Goal: Task Accomplishment & Management: Complete application form

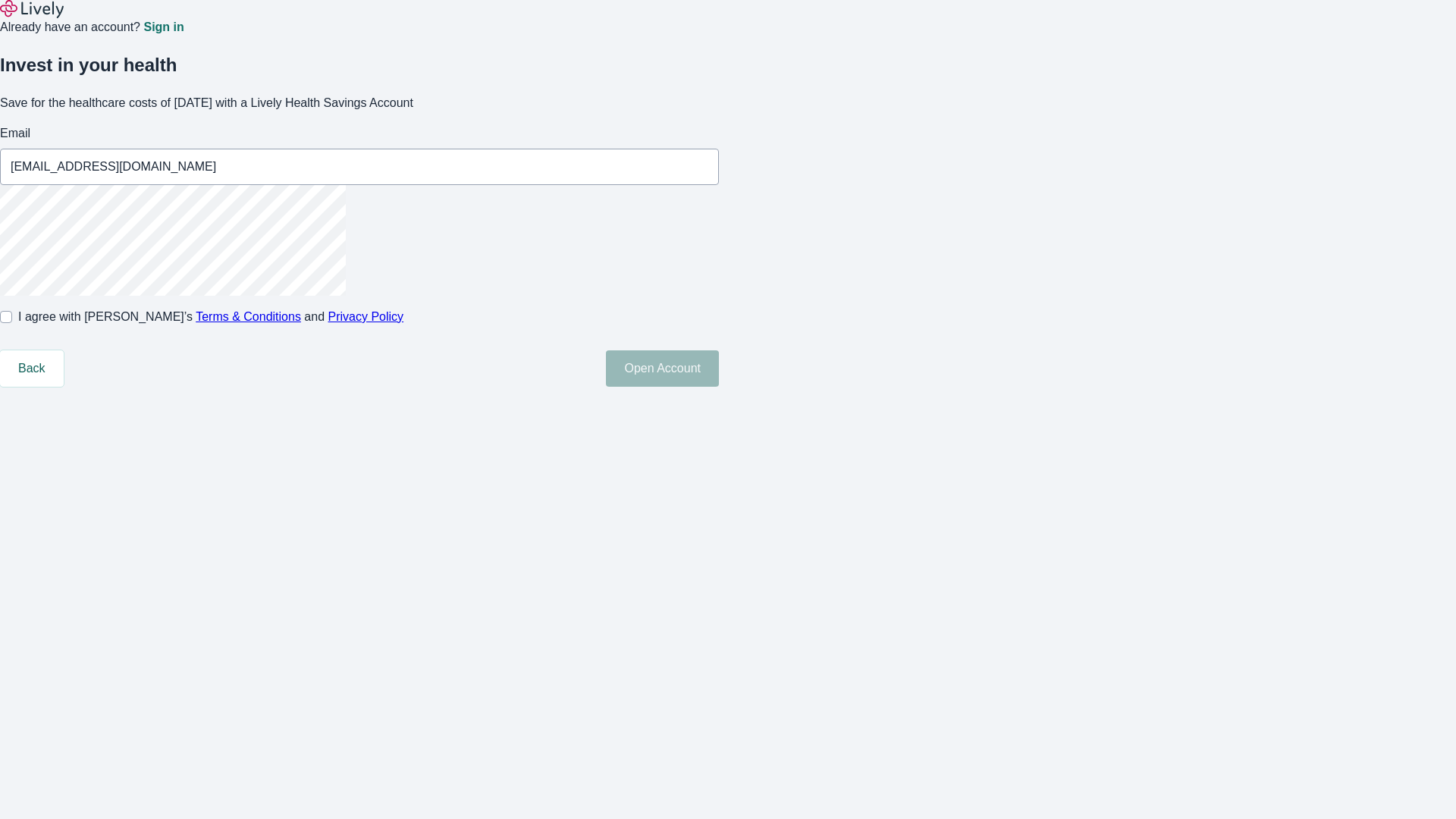
click at [12, 323] on input "I agree with Lively’s Terms & Conditions and Privacy Policy" at bounding box center [6, 317] width 12 height 12
checkbox input "true"
click at [719, 387] on button "Open Account" at bounding box center [662, 368] width 113 height 37
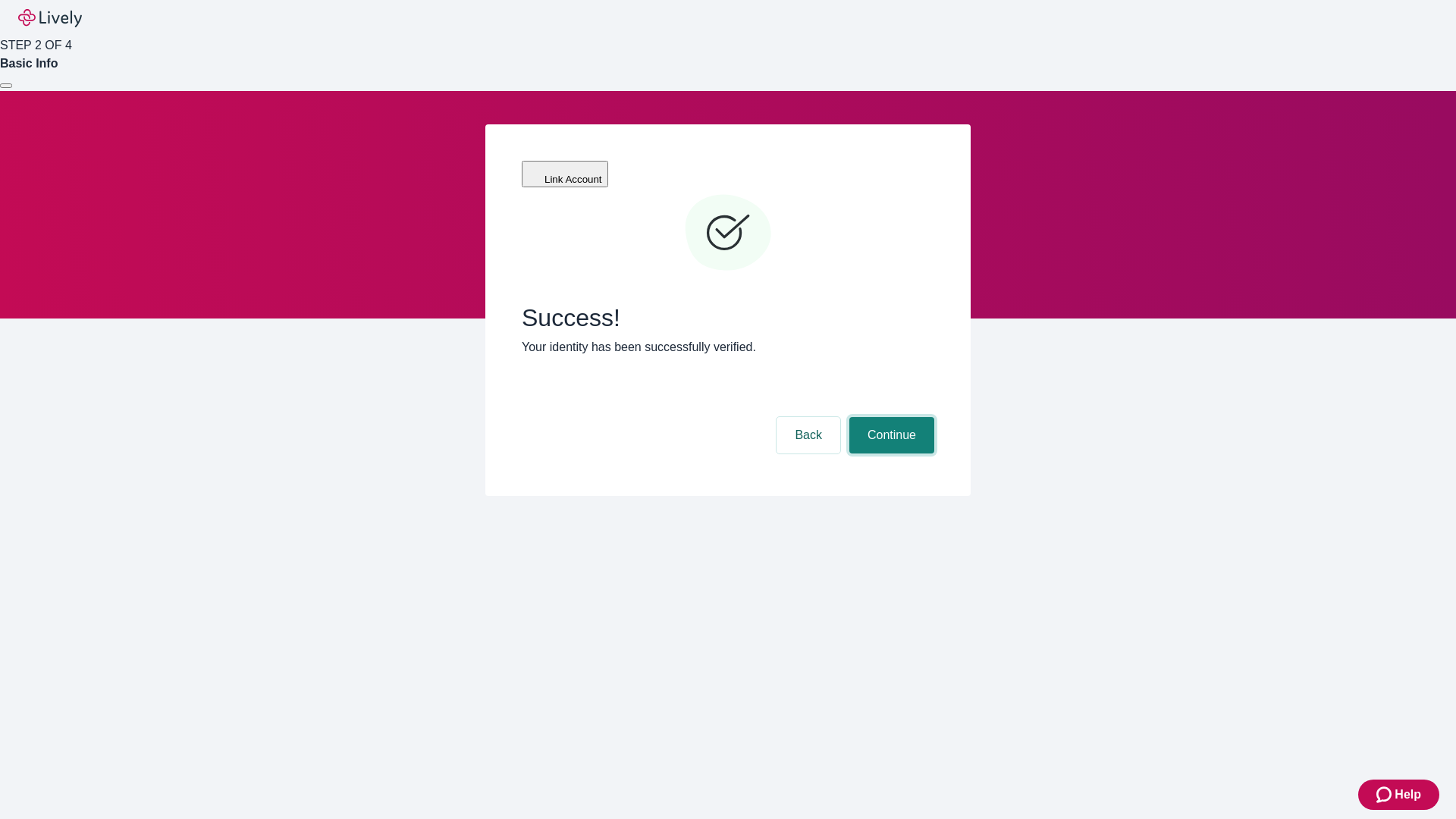
click at [889, 417] on button "Continue" at bounding box center [892, 435] width 85 height 37
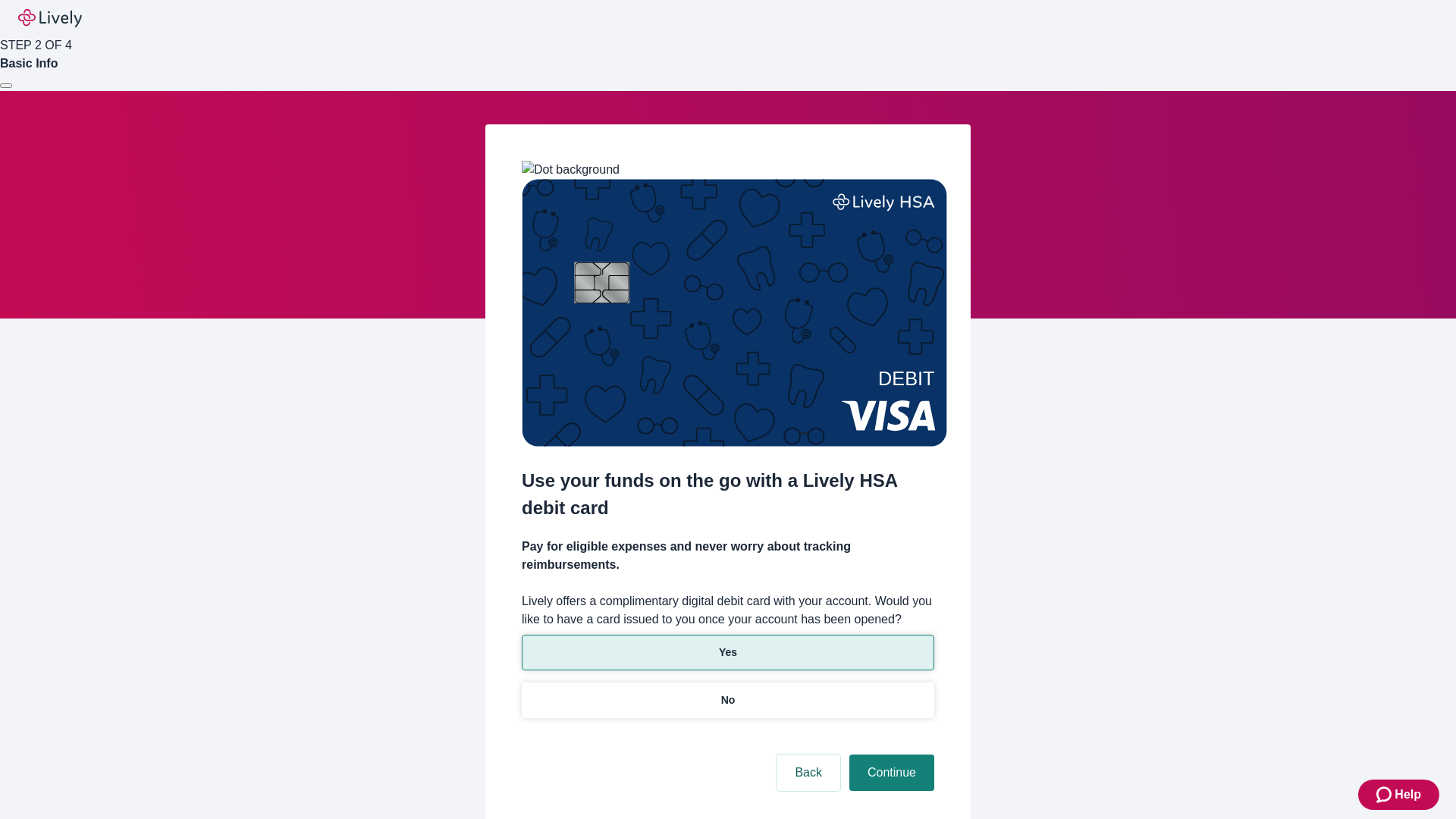
click at [728, 644] on p "Yes" at bounding box center [728, 652] width 18 height 16
click at [889, 754] on button "Continue" at bounding box center [892, 772] width 85 height 37
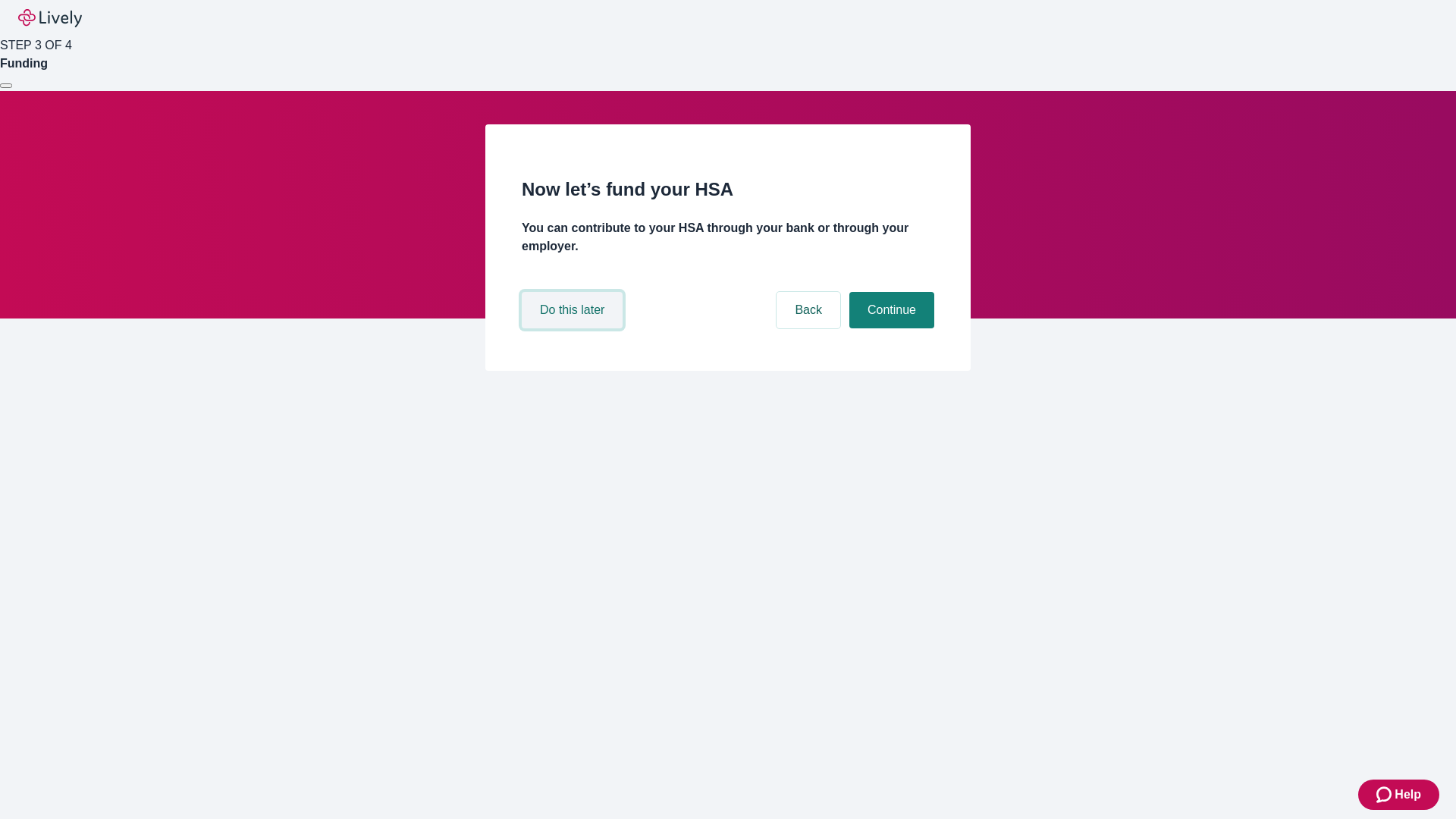
click at [574, 329] on button "Do this later" at bounding box center [573, 310] width 101 height 37
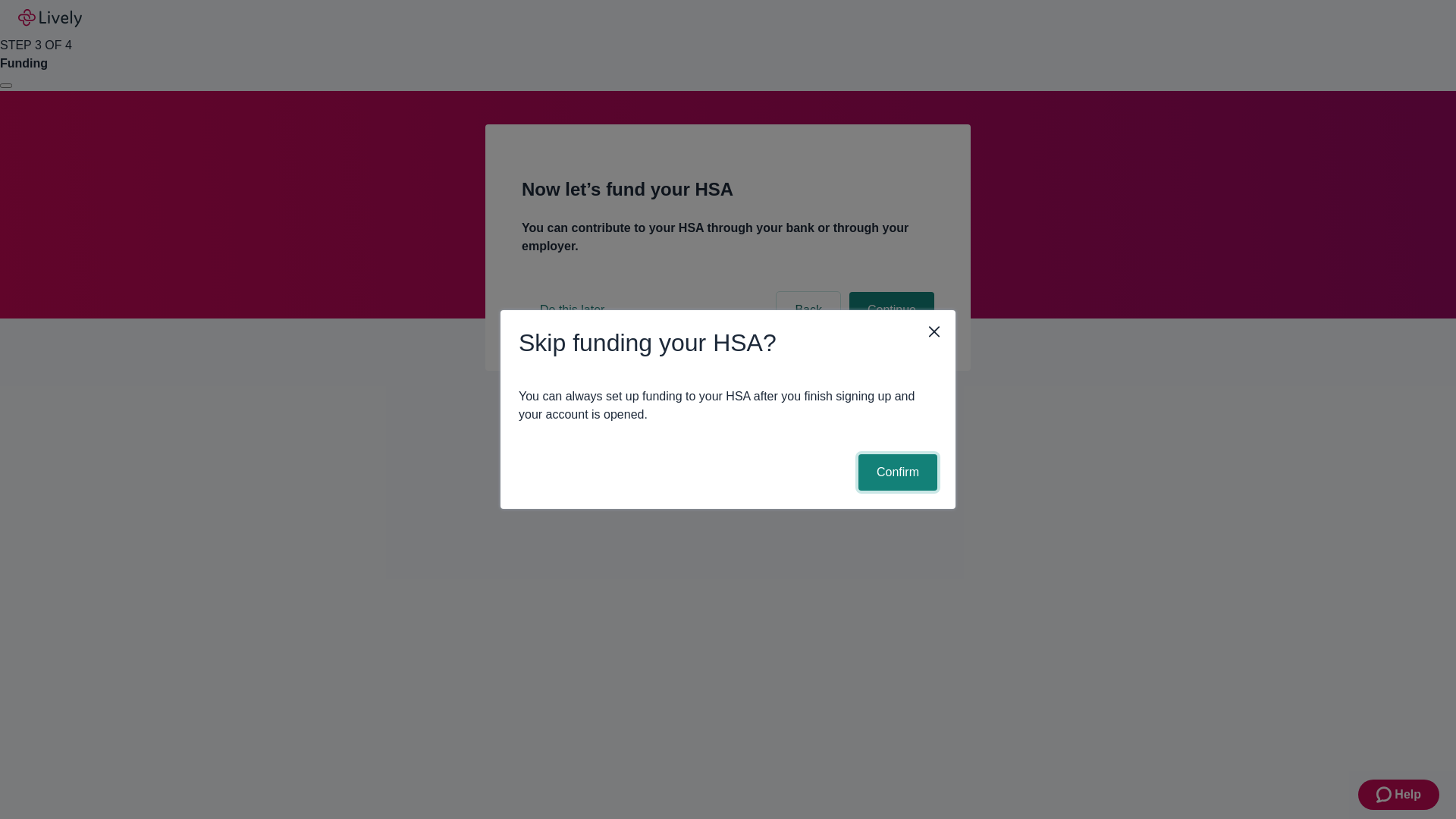
click at [895, 473] on button "Confirm" at bounding box center [897, 473] width 78 height 37
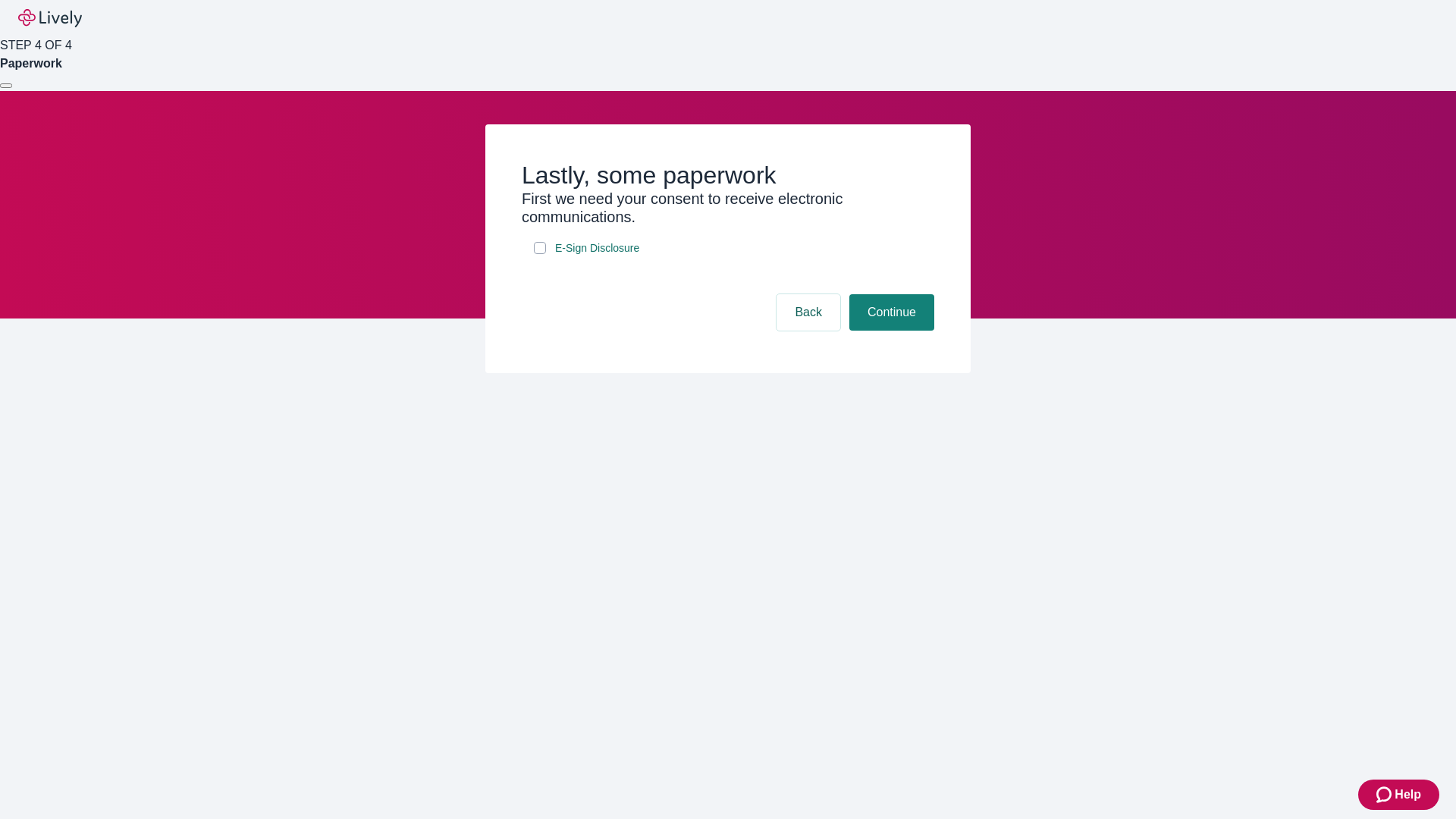
click at [540, 254] on input "E-Sign Disclosure" at bounding box center [540, 248] width 12 height 12
checkbox input "true"
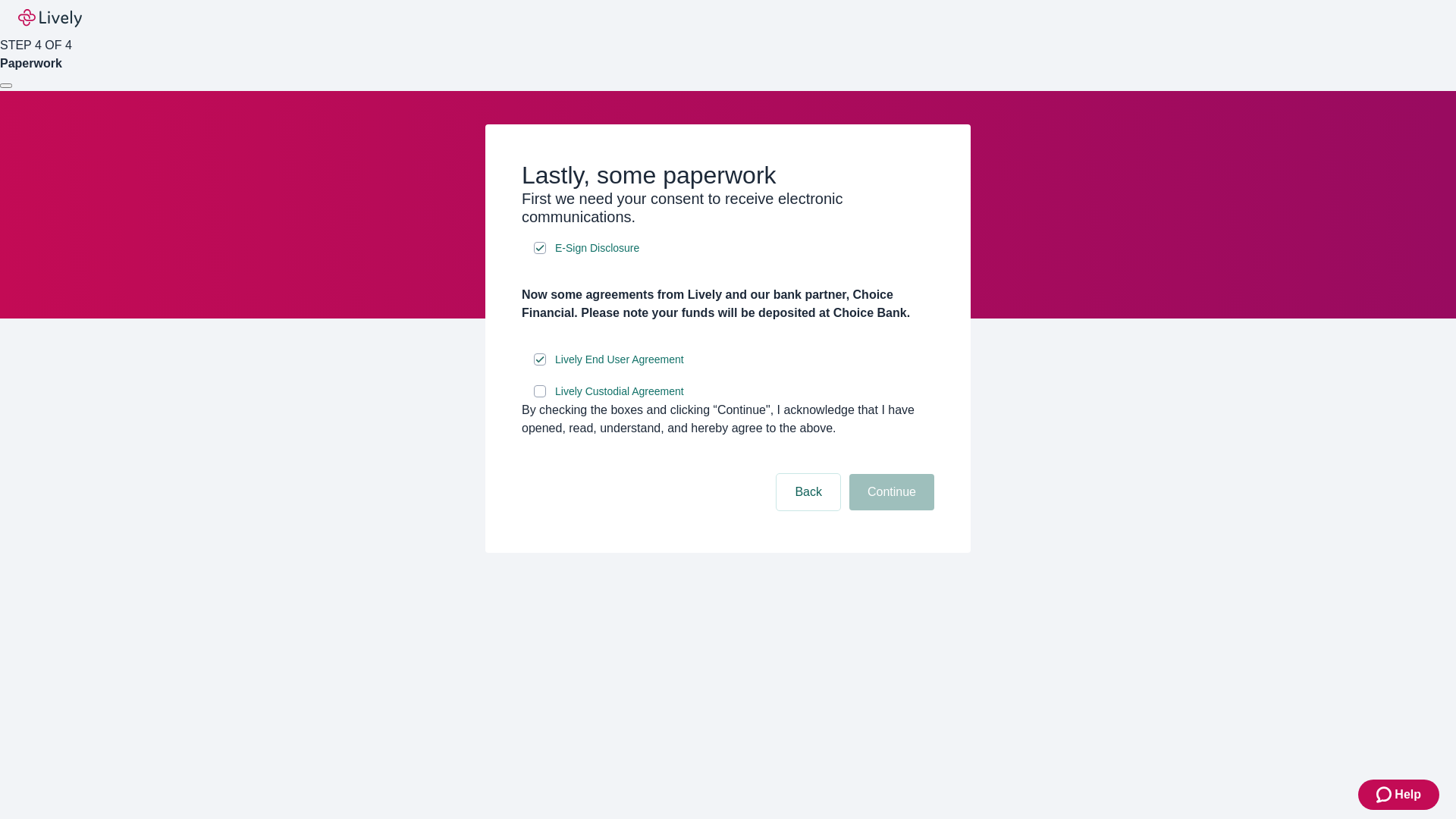
click at [540, 397] on input "Lively Custodial Agreement" at bounding box center [540, 391] width 12 height 12
checkbox input "true"
click at [889, 510] on button "Continue" at bounding box center [892, 491] width 85 height 37
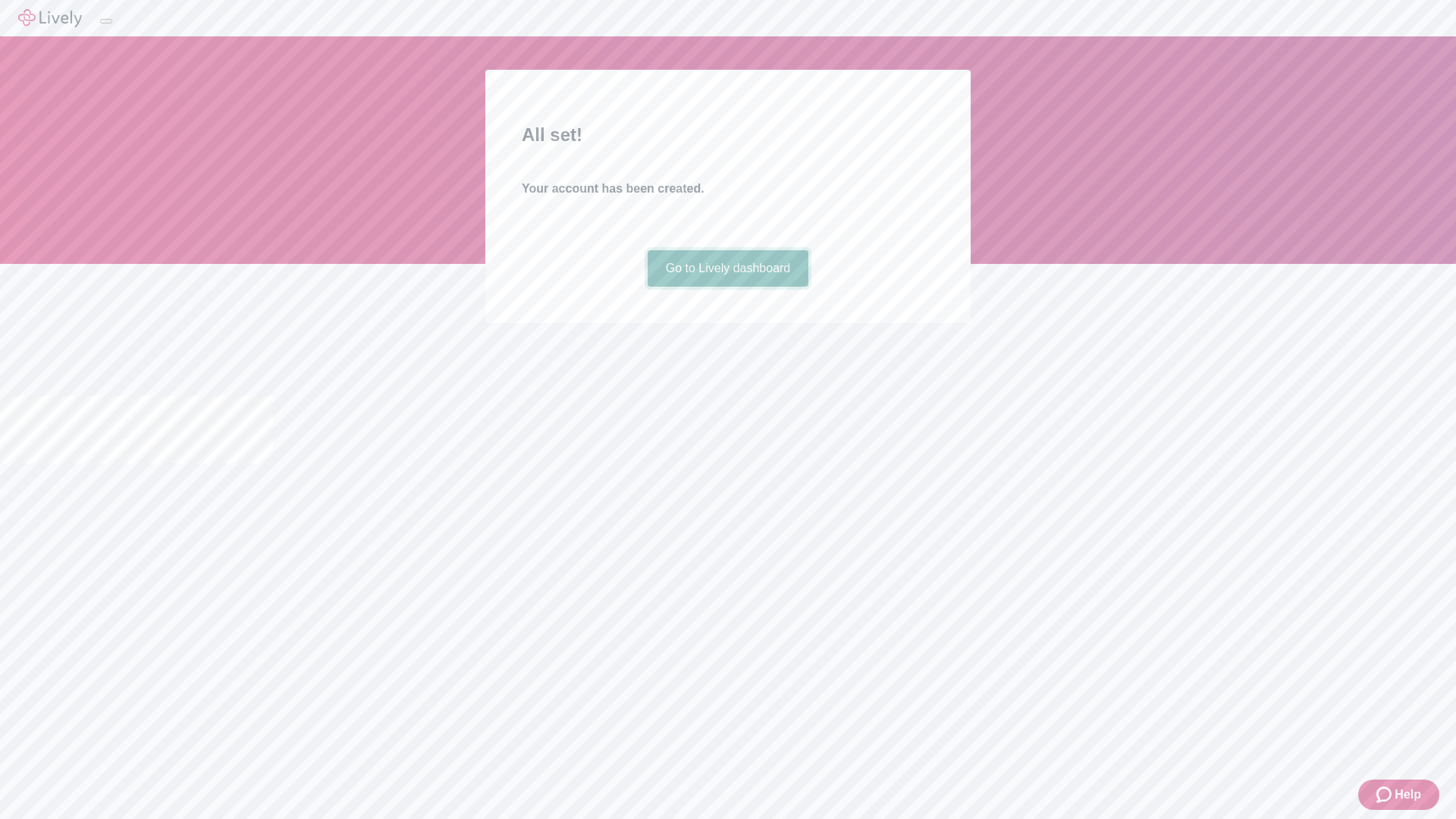
click at [728, 287] on link "Go to Lively dashboard" at bounding box center [728, 268] width 162 height 37
